Goal: Transaction & Acquisition: Purchase product/service

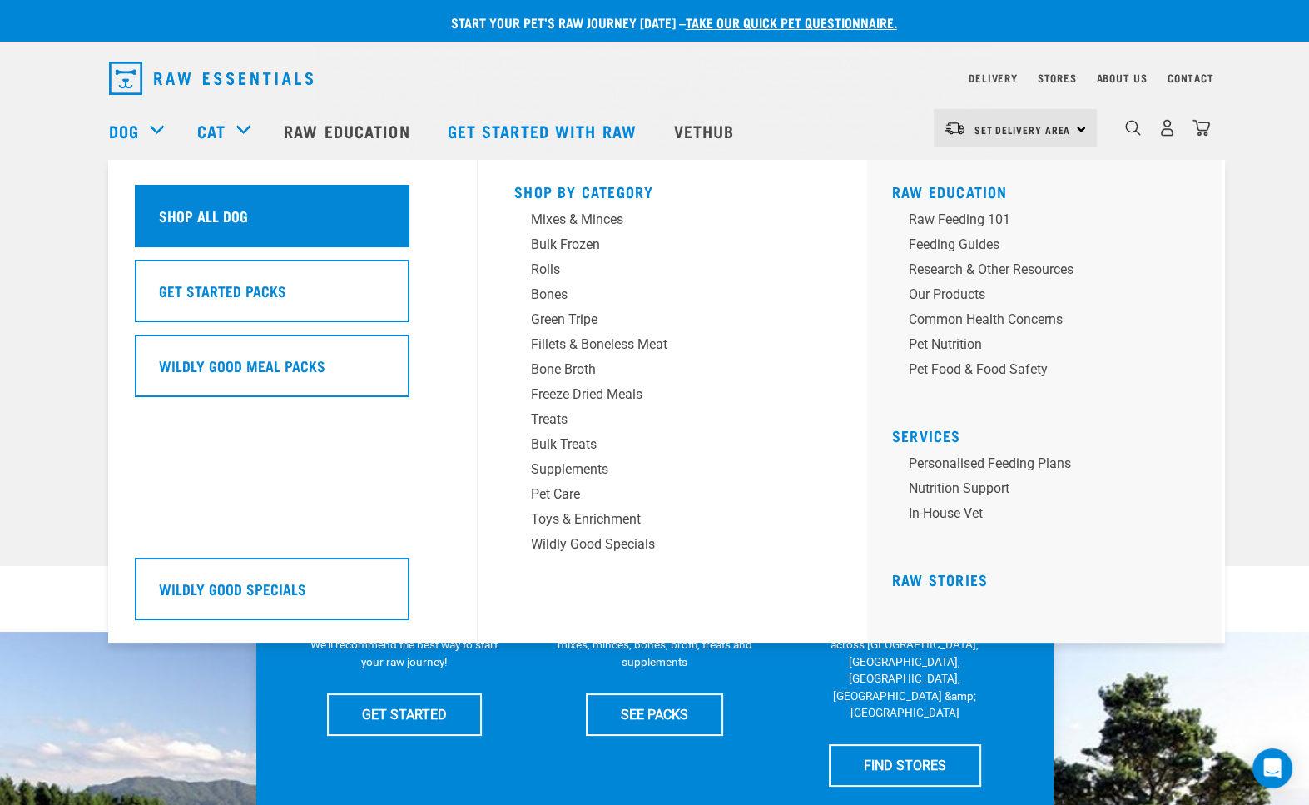
click at [266, 211] on div "Shop All Dog" at bounding box center [272, 216] width 275 height 62
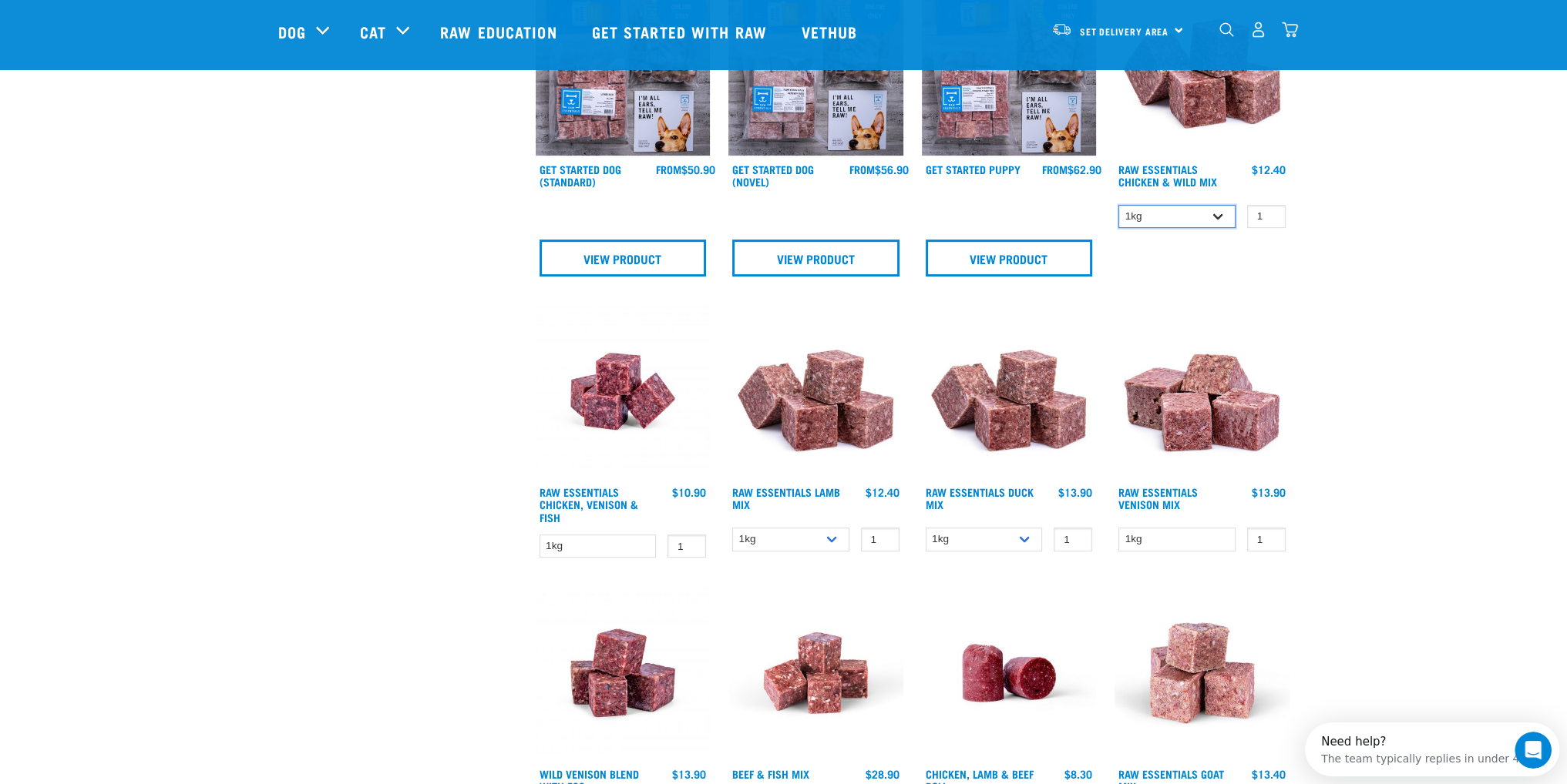
click at [1203, 214] on select "1kg 3kg Bulk (10kg)" at bounding box center [1177, 217] width 118 height 24
click at [1119, 205] on select "1kg 3kg Bulk (10kg)" at bounding box center [1177, 217] width 118 height 24
click at [1194, 217] on select "1kg 3kg Bulk (10kg)" at bounding box center [1177, 217] width 118 height 24
select select "709"
click at [1119, 205] on select "1kg 3kg Bulk (10kg)" at bounding box center [1177, 217] width 118 height 24
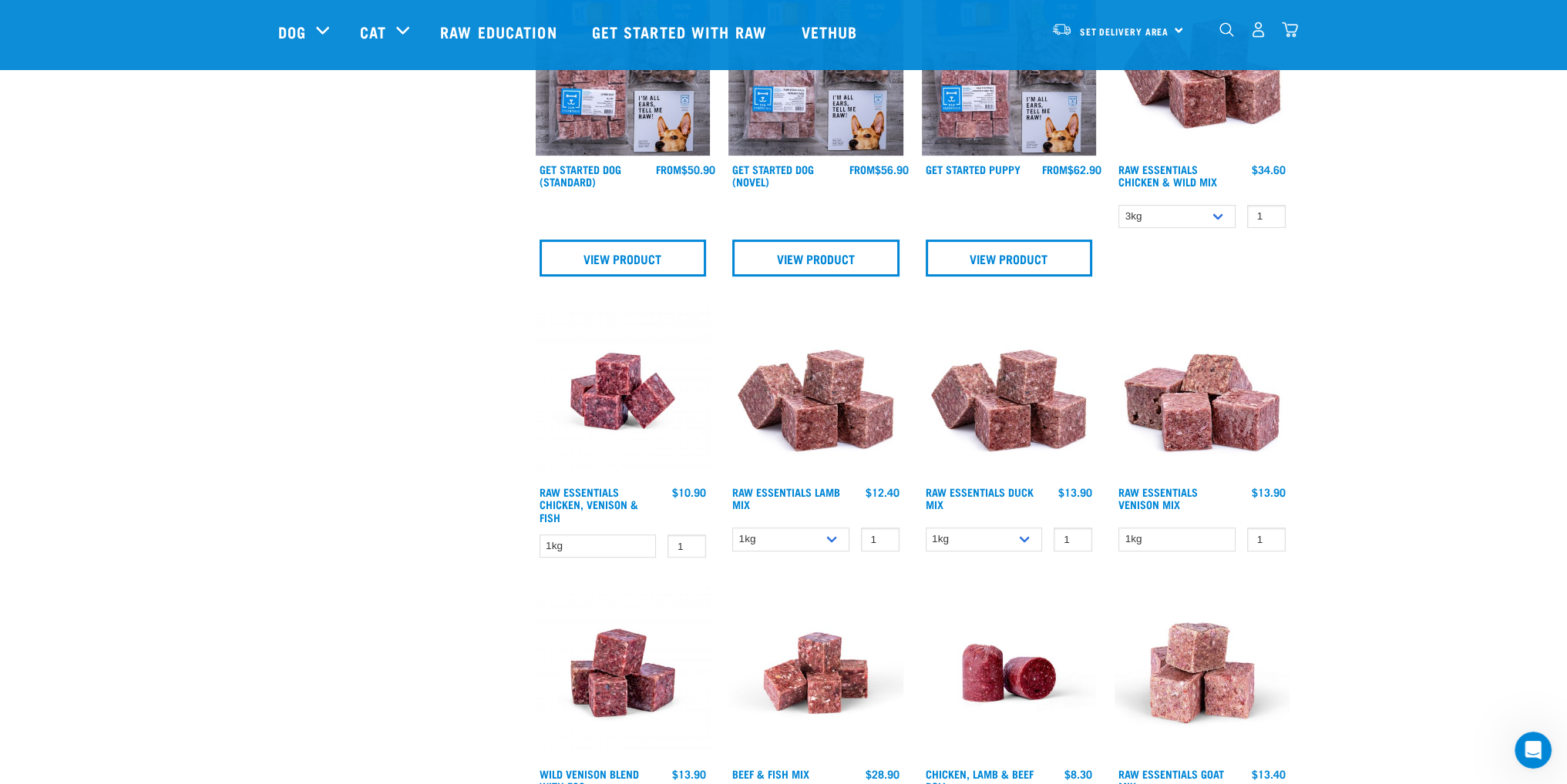
click at [1228, 93] on img at bounding box center [1202, 68] width 175 height 175
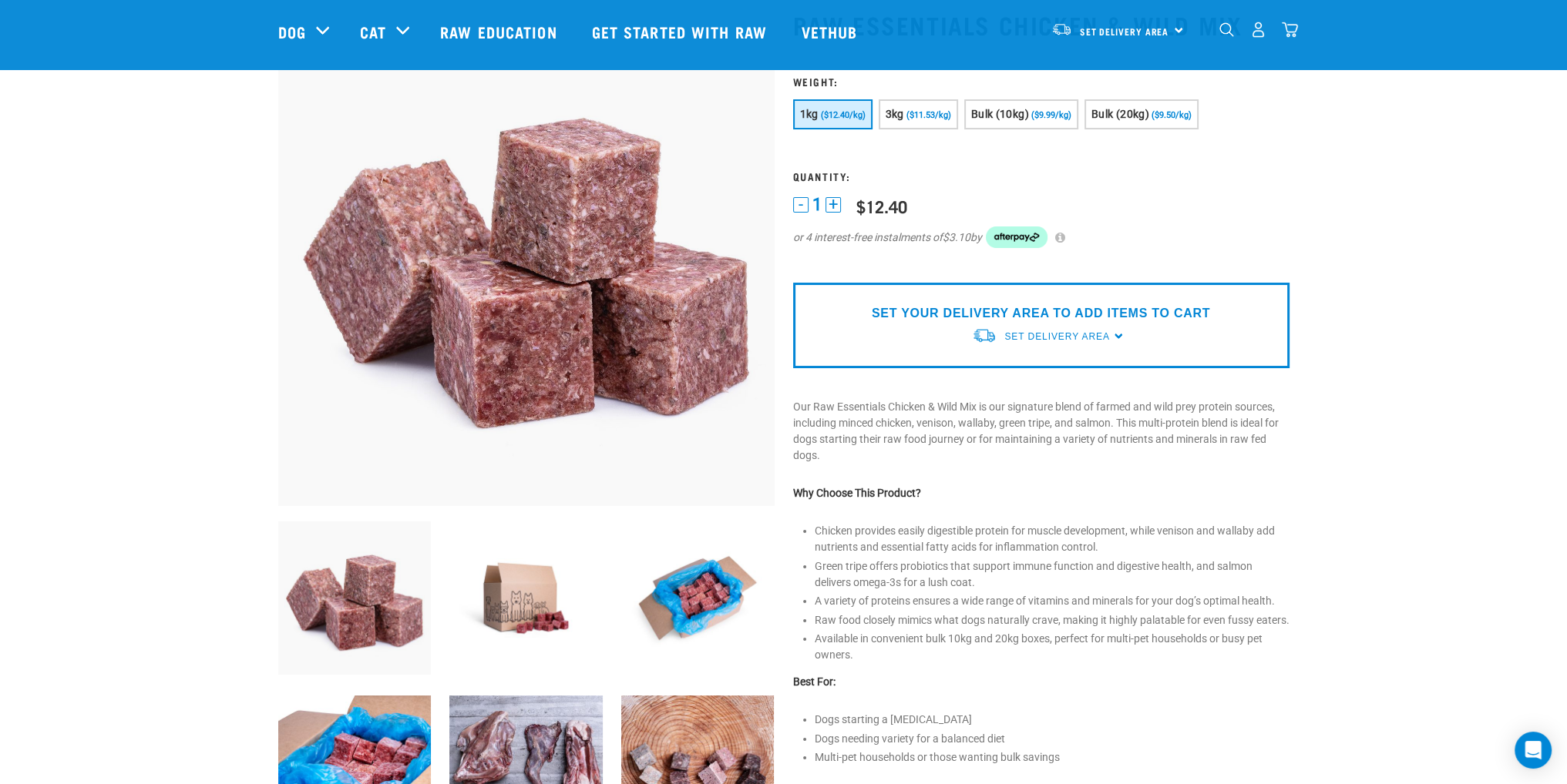
scroll to position [77, 0]
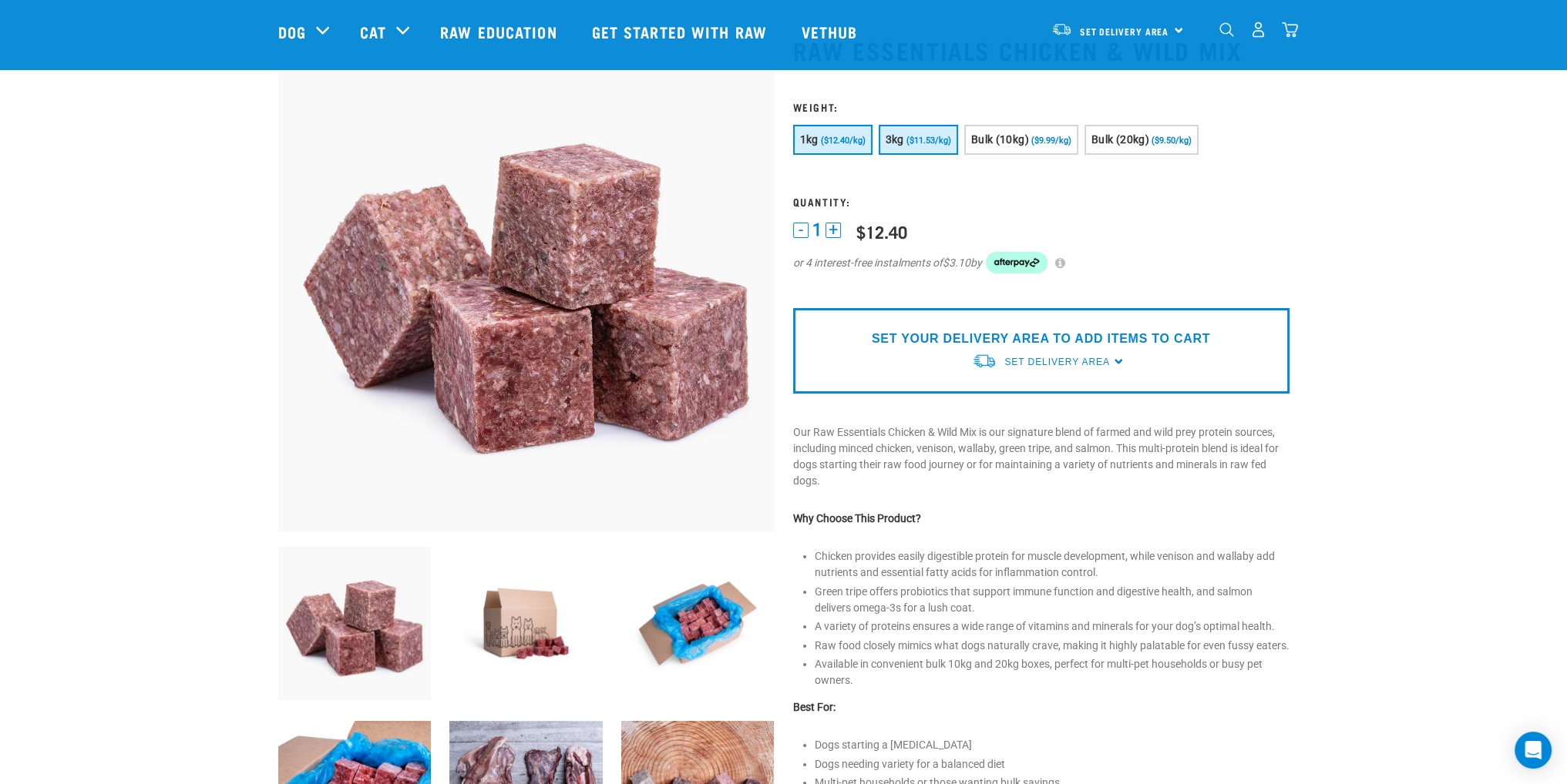
click at [903, 142] on button "3kg ($11.53/kg)" at bounding box center [919, 140] width 80 height 30
click at [848, 138] on span "($12.40/kg)" at bounding box center [844, 141] width 44 height 10
click at [932, 142] on span "($11.53/kg)" at bounding box center [929, 141] width 44 height 10
drag, startPoint x: 937, startPoint y: 181, endPoint x: 917, endPoint y: 180, distance: 20.0
click at [936, 181] on form at bounding box center [1042, 196] width 496 height 192
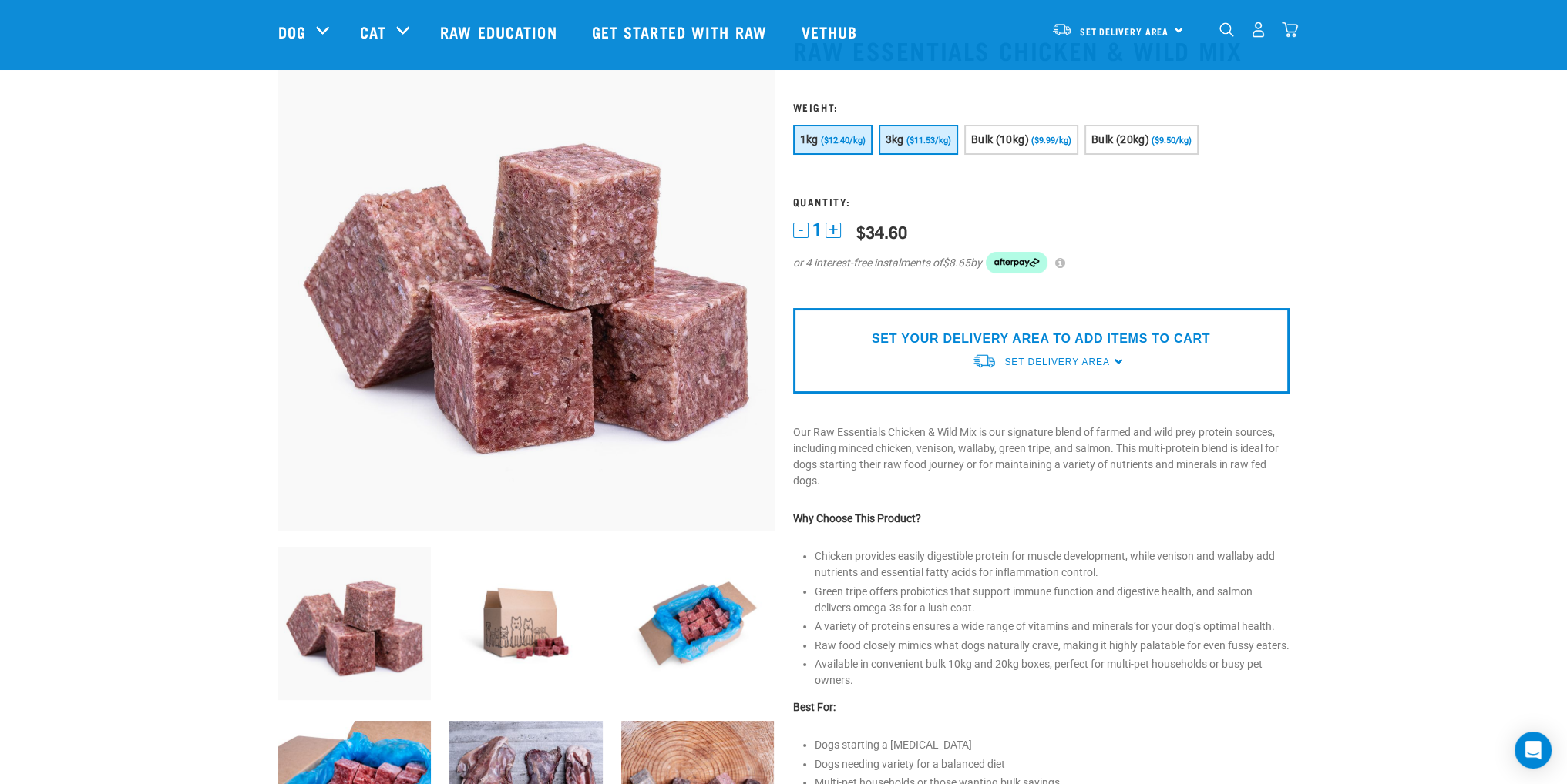
click at [836, 137] on span "($12.40/kg)" at bounding box center [844, 141] width 44 height 10
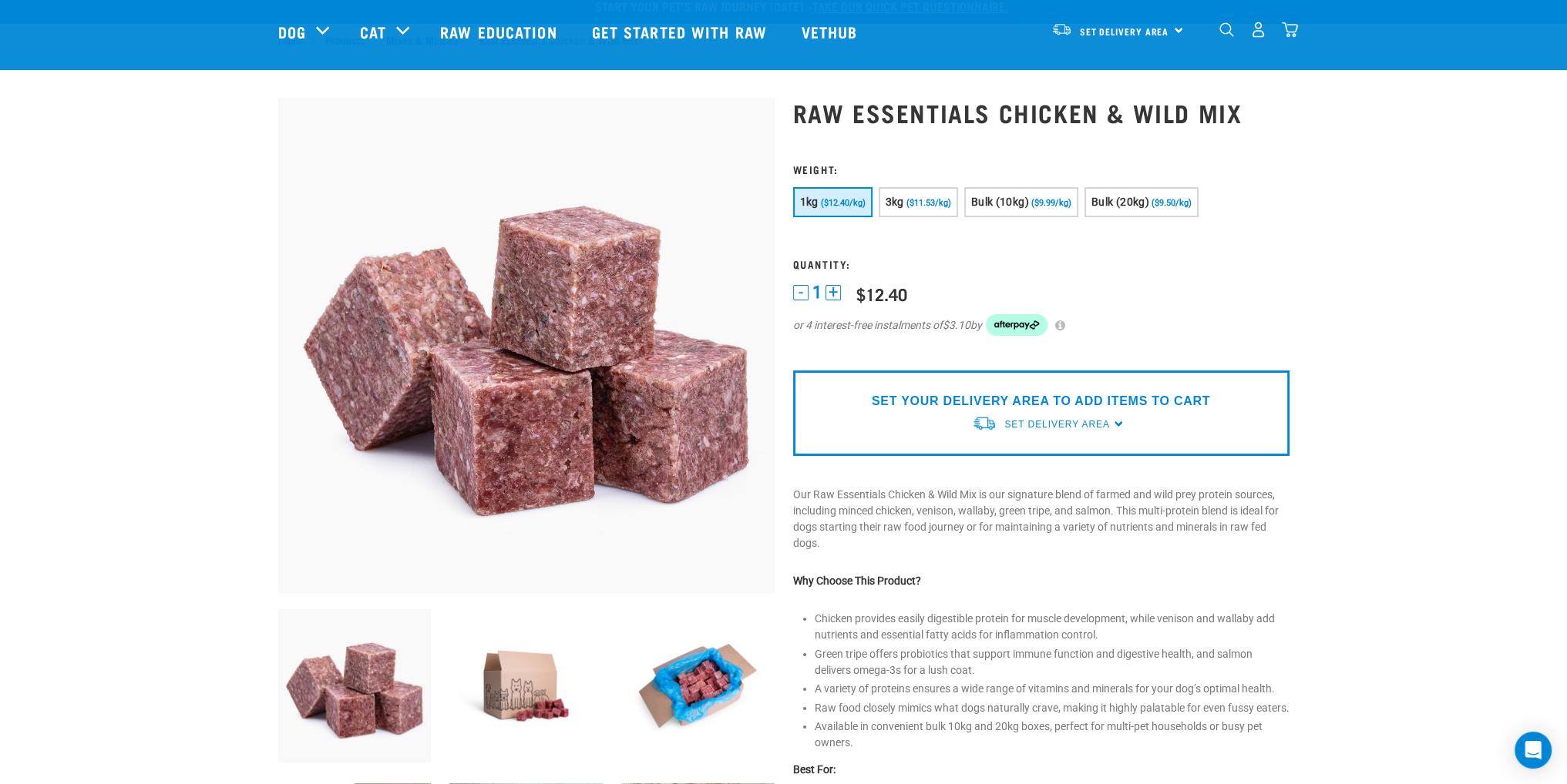
scroll to position [0, 0]
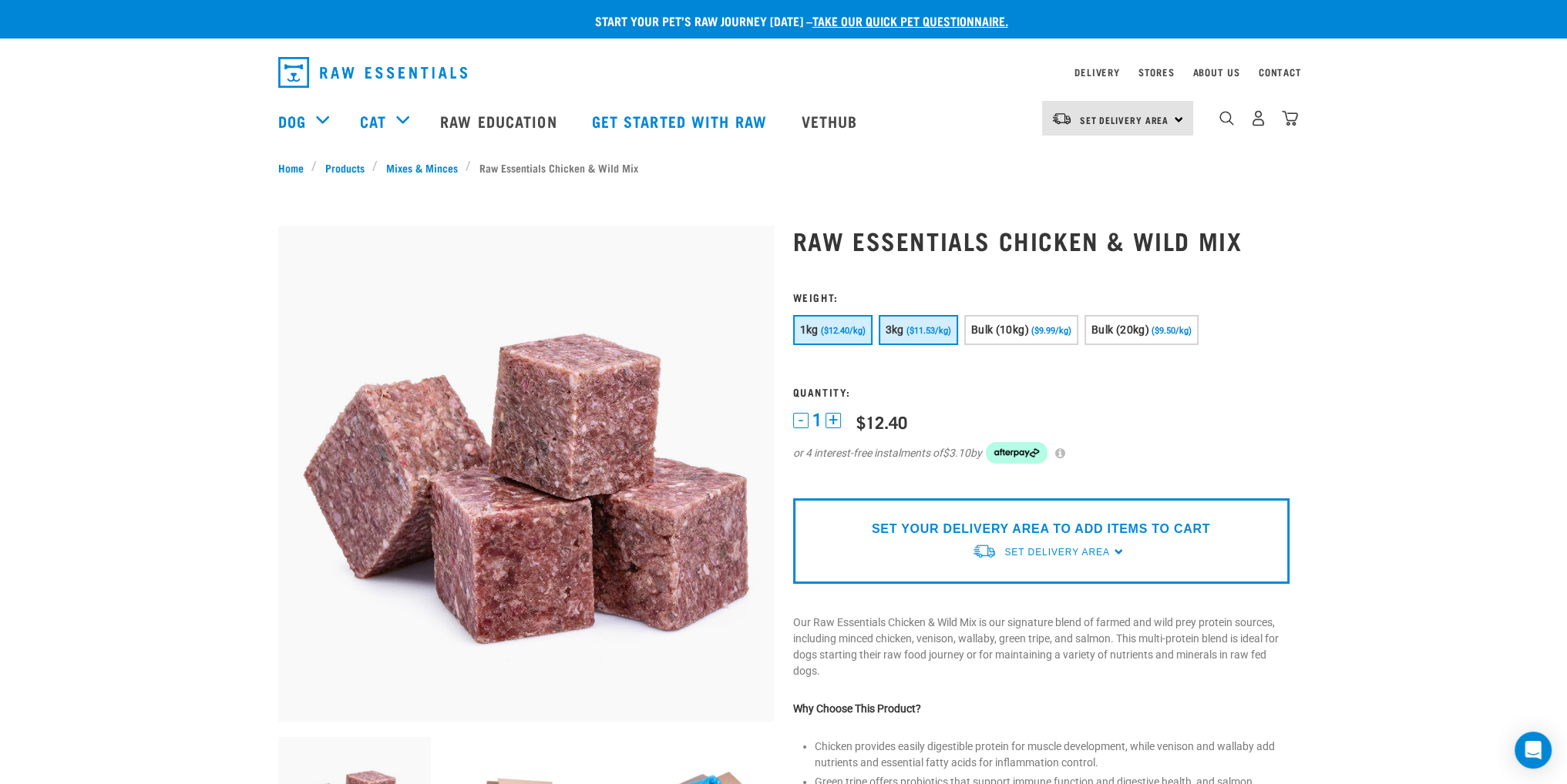
click at [924, 328] on span "($11.53/kg)" at bounding box center [929, 330] width 44 height 10
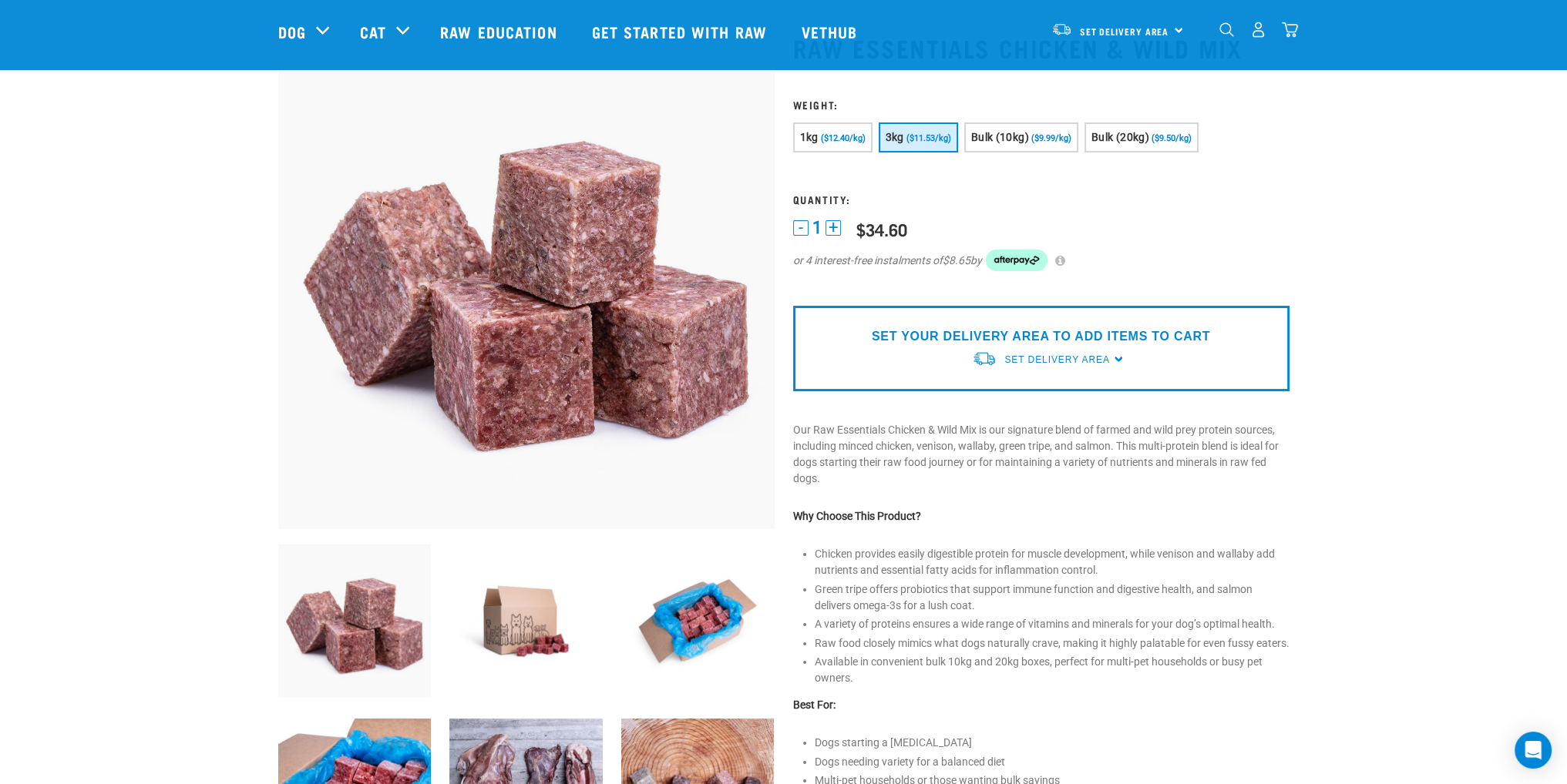
scroll to position [77, 0]
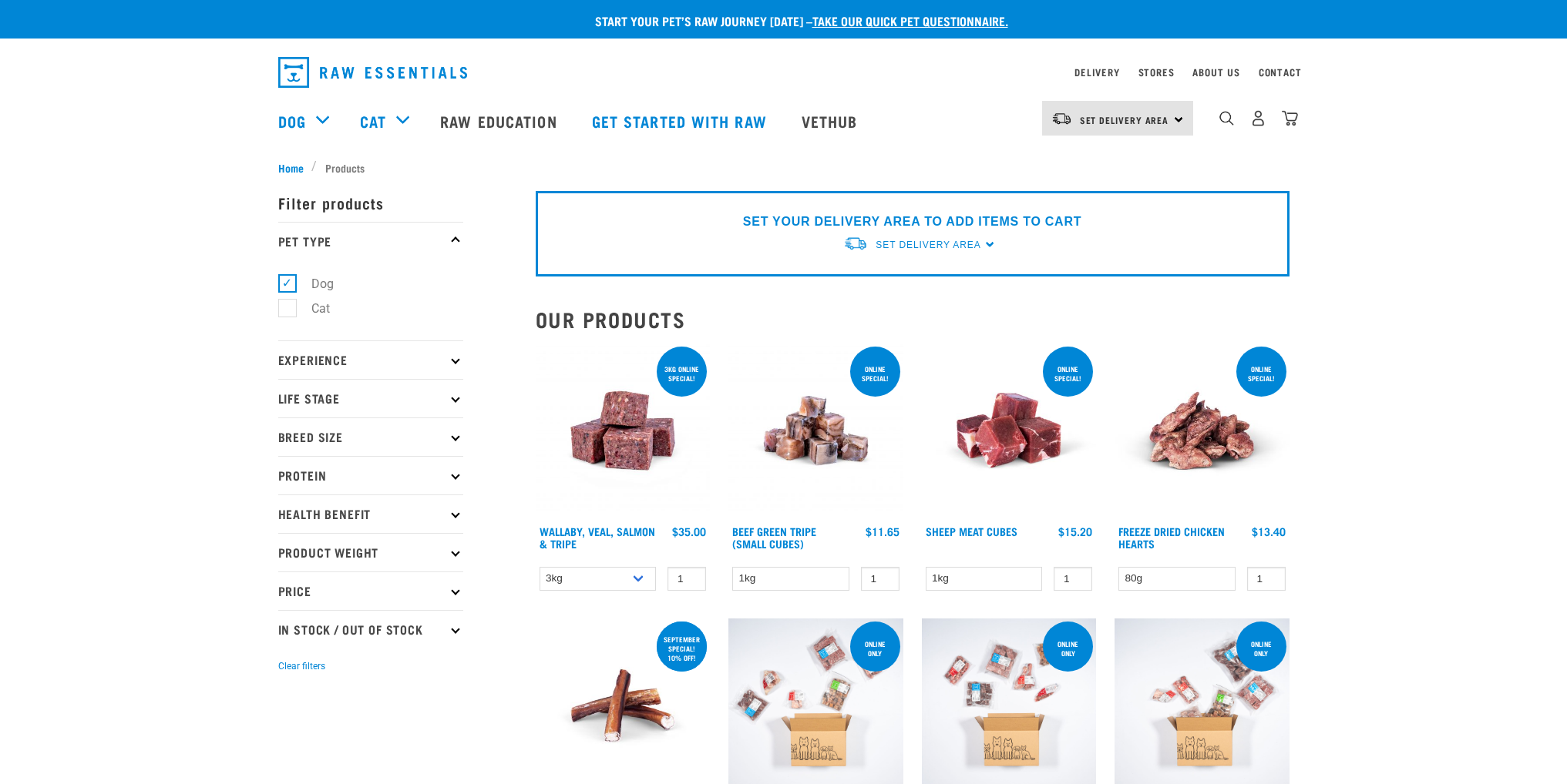
select select "709"
